Goal: Task Accomplishment & Management: Use online tool/utility

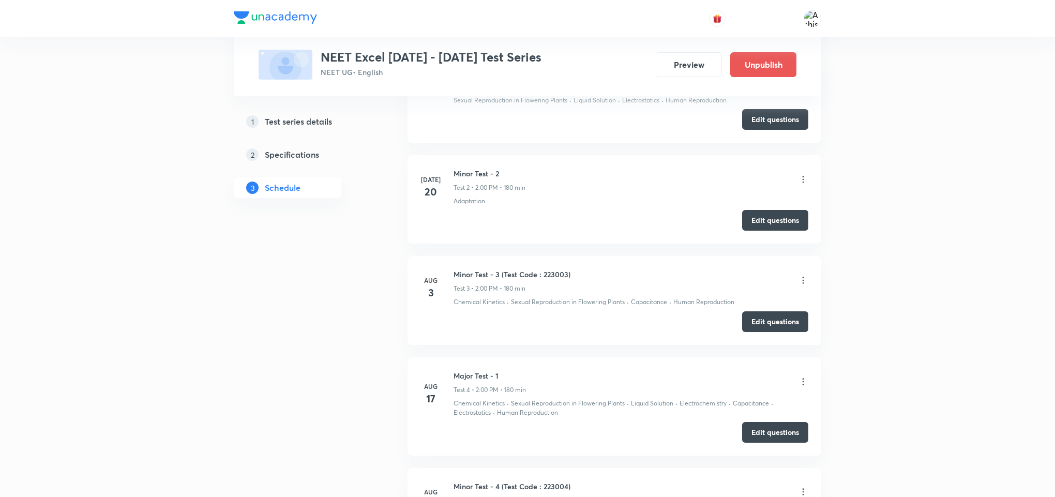
scroll to position [517, 0]
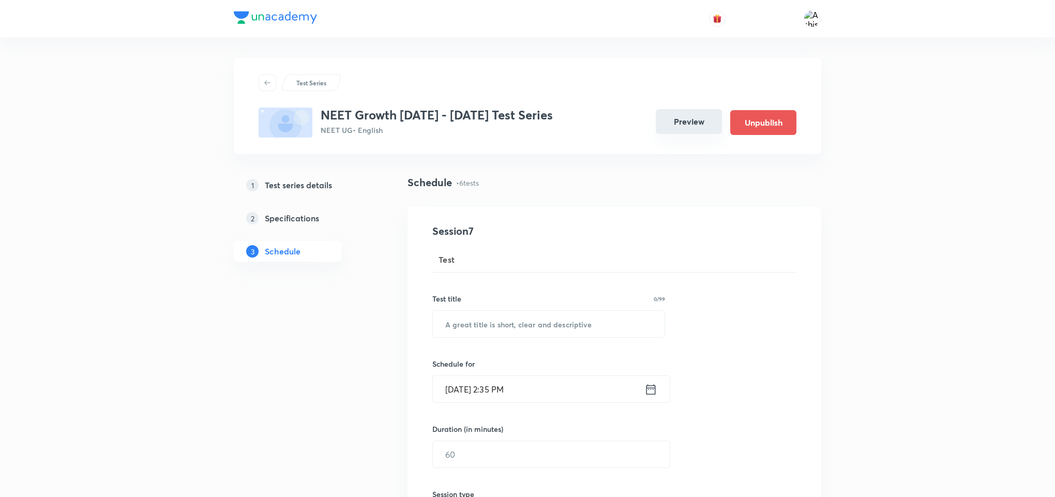
click at [683, 119] on button "Preview" at bounding box center [689, 121] width 66 height 25
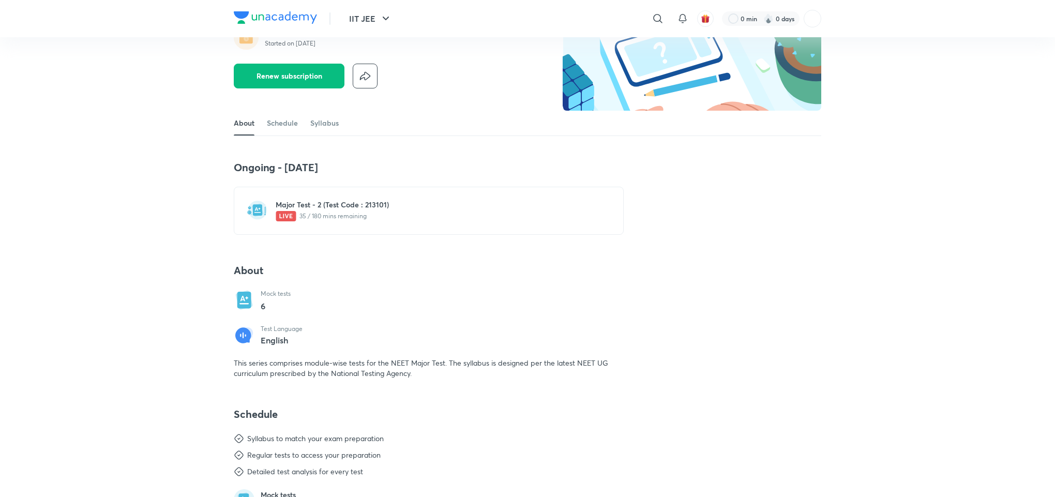
scroll to position [78, 0]
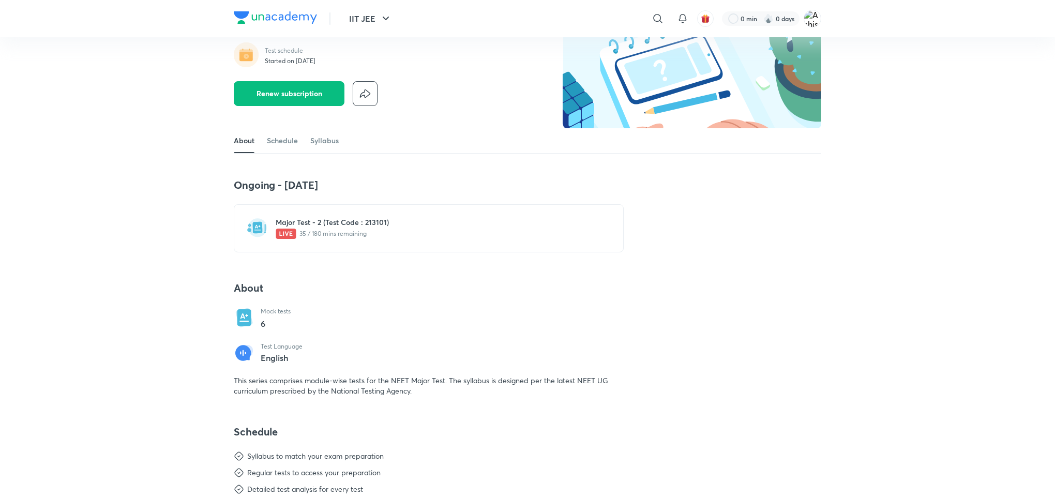
click at [323, 239] on p "35 / 180 mins remaining" at bounding box center [435, 234] width 319 height 10
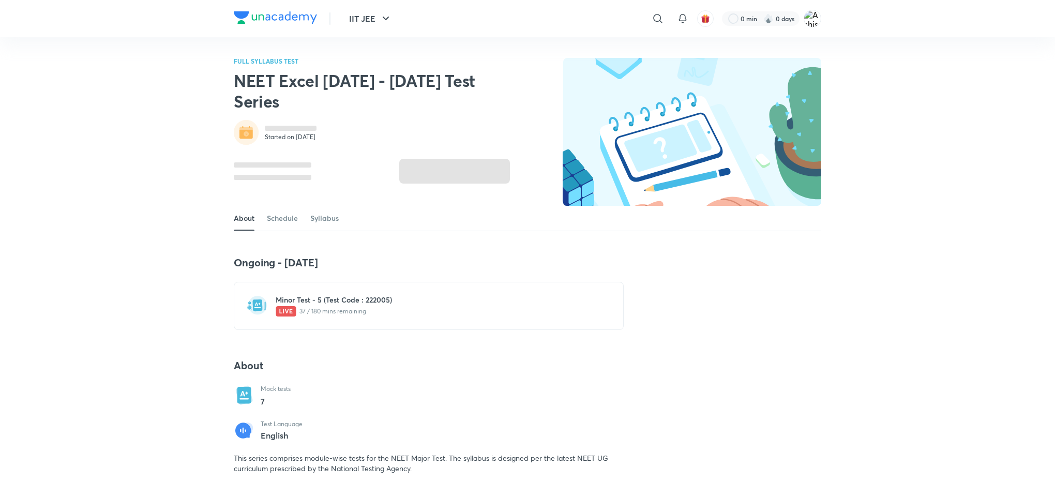
click at [297, 306] on p "37 / 180 mins remaining" at bounding box center [435, 311] width 319 height 10
